Goal: Check status

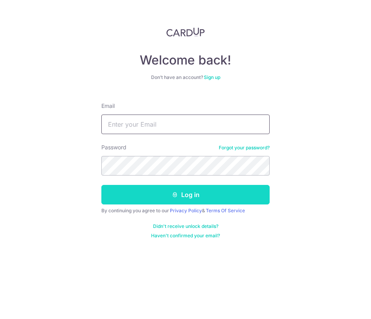
type input "[EMAIL_ADDRESS][DOMAIN_NAME]"
click at [145, 190] on button "Log in" at bounding box center [185, 195] width 168 height 20
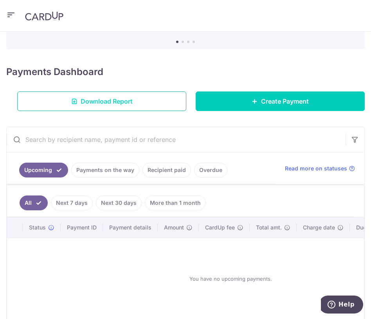
scroll to position [78, 0]
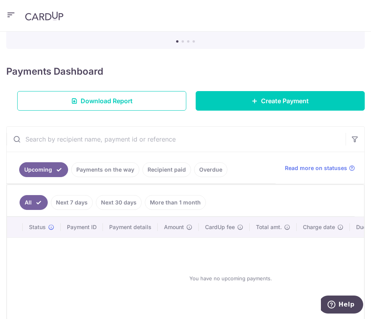
click at [115, 176] on link "Payments on the way" at bounding box center [105, 169] width 68 height 15
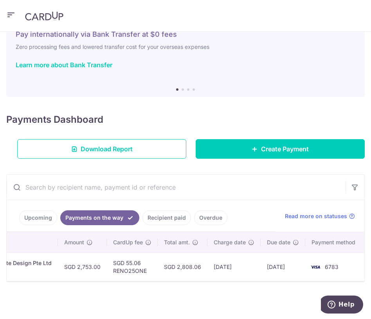
scroll to position [0, 209]
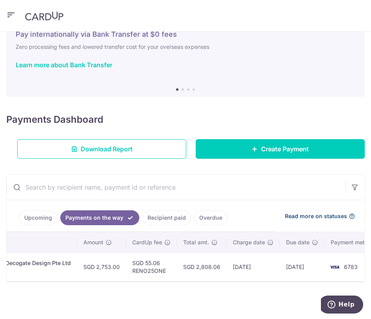
click at [348, 213] on icon at bounding box center [351, 216] width 6 height 6
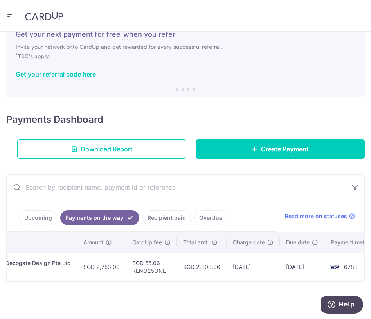
drag, startPoint x: 188, startPoint y: 282, endPoint x: 285, endPoint y: 284, distance: 97.0
click at [285, 284] on div "× Pause Schedule Pause all future payments in this series Pause just this one p…" at bounding box center [185, 175] width 371 height 287
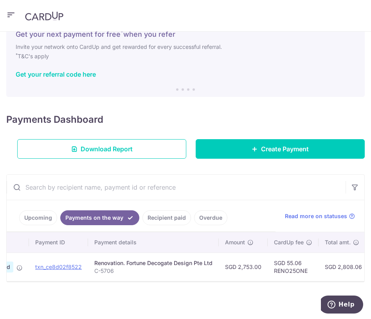
scroll to position [0, 0]
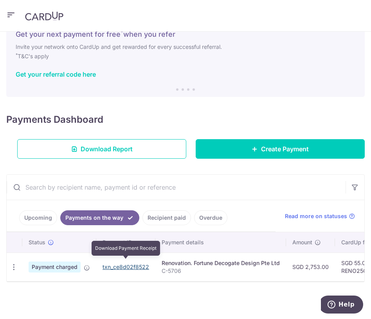
click at [140, 264] on link "txn_ce8d02f8522" at bounding box center [125, 267] width 47 height 7
